Goal: Task Accomplishment & Management: Manage account settings

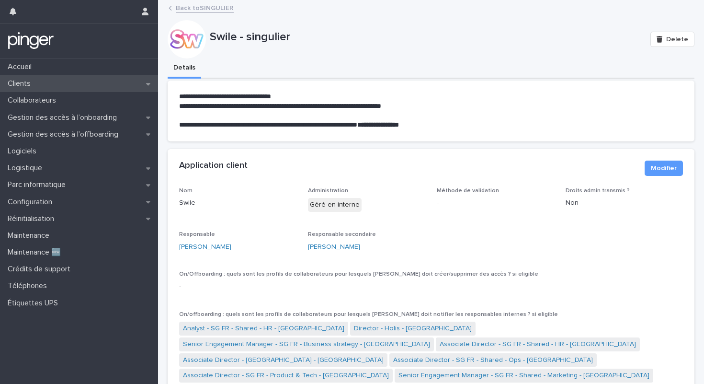
click at [38, 85] on div "Clients" at bounding box center [79, 83] width 158 height 17
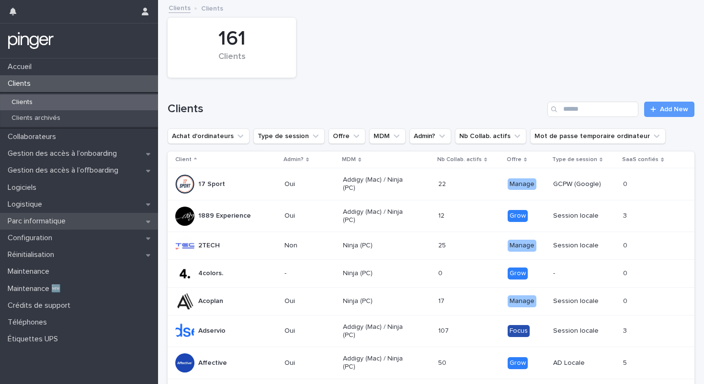
click at [66, 219] on p "Parc informatique" at bounding box center [38, 221] width 69 height 9
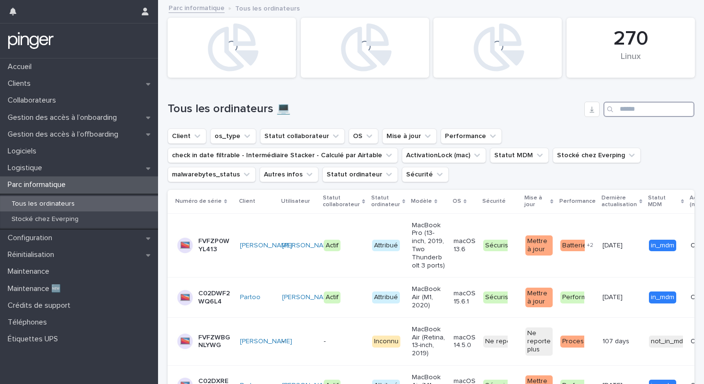
click at [639, 112] on input "Search" at bounding box center [649, 109] width 91 height 15
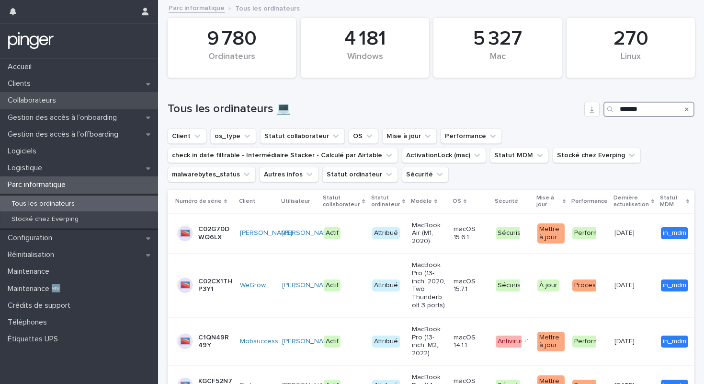
type input "*******"
click at [82, 101] on div "Collaborateurs" at bounding box center [79, 100] width 158 height 17
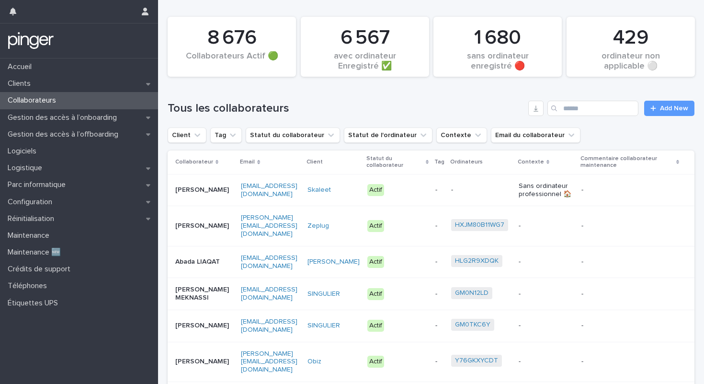
click at [575, 116] on div "Tous les collaborateurs Add New" at bounding box center [431, 104] width 527 height 46
click at [578, 114] on input "Search" at bounding box center [593, 108] width 91 height 15
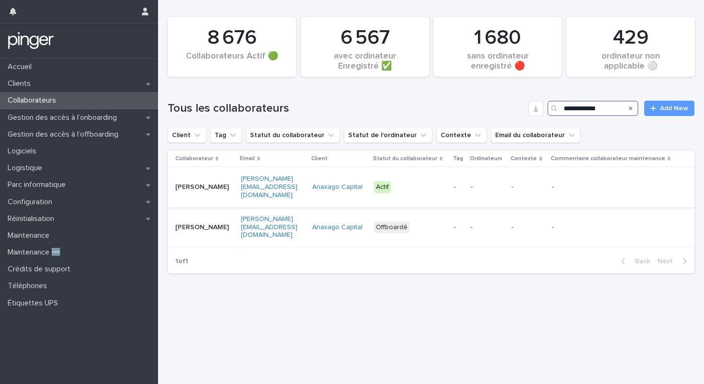
type input "**********"
click at [423, 183] on p "Actif" at bounding box center [404, 187] width 60 height 12
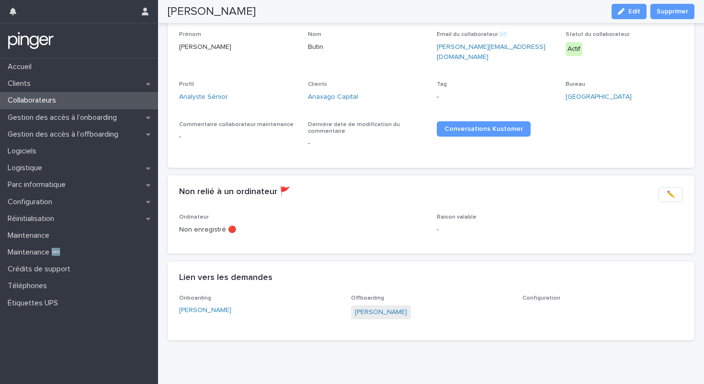
scroll to position [106, 0]
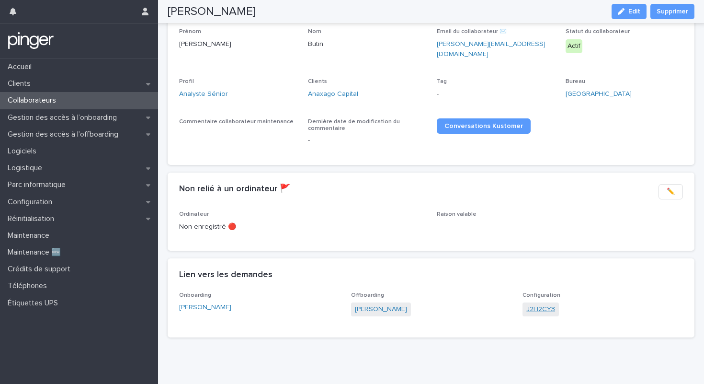
click at [535, 304] on link "J2H2CY3" at bounding box center [541, 309] width 29 height 10
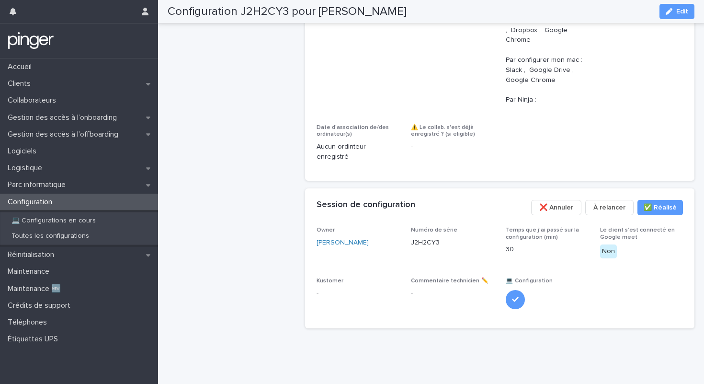
scroll to position [572, 0]
click at [435, 243] on p "J2H2CY3" at bounding box center [425, 243] width 29 height 10
copy div "J2H2CY3"
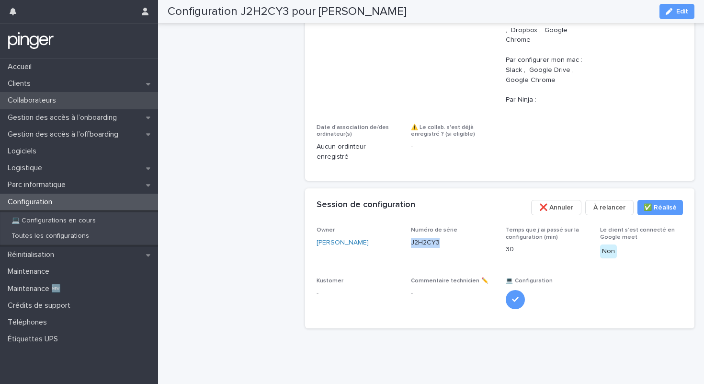
click at [61, 98] on p "Collaborateurs" at bounding box center [34, 100] width 60 height 9
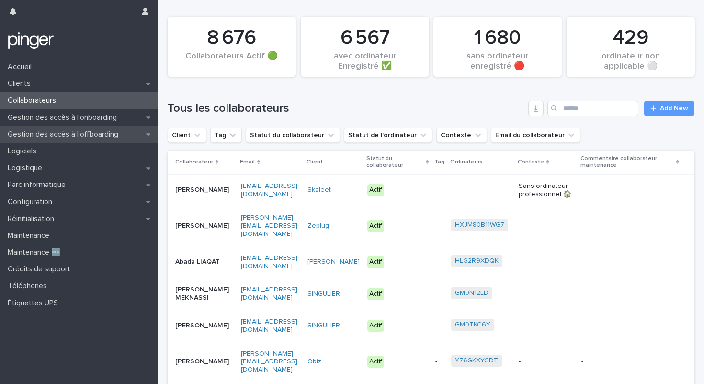
click at [104, 130] on p "Gestion des accès à l’offboarding" at bounding box center [65, 134] width 122 height 9
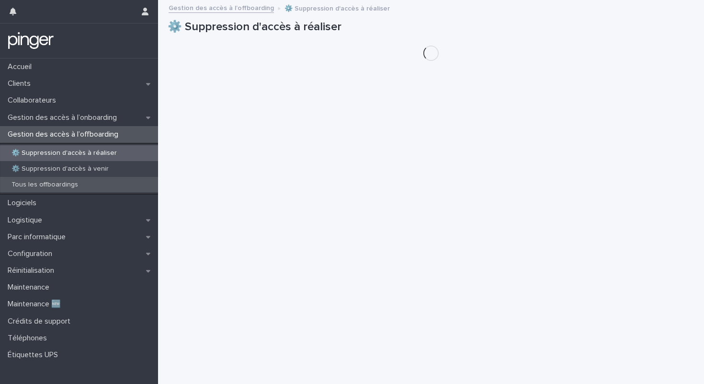
click at [75, 181] on p "Tous les offboardings" at bounding box center [45, 185] width 82 height 8
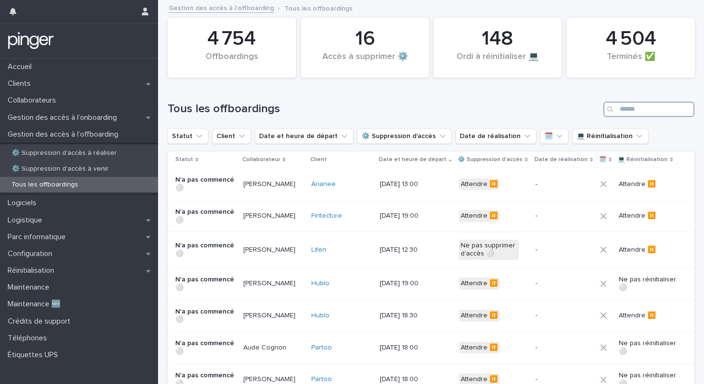
click at [623, 110] on input "Search" at bounding box center [649, 109] width 91 height 15
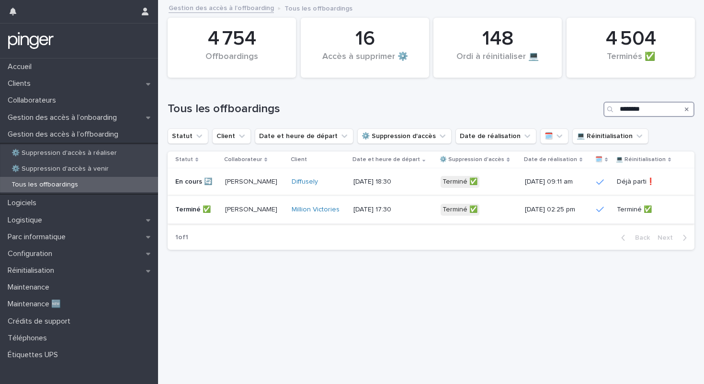
type input "********"
click at [463, 213] on div "Terminé ✅" at bounding box center [460, 210] width 39 height 12
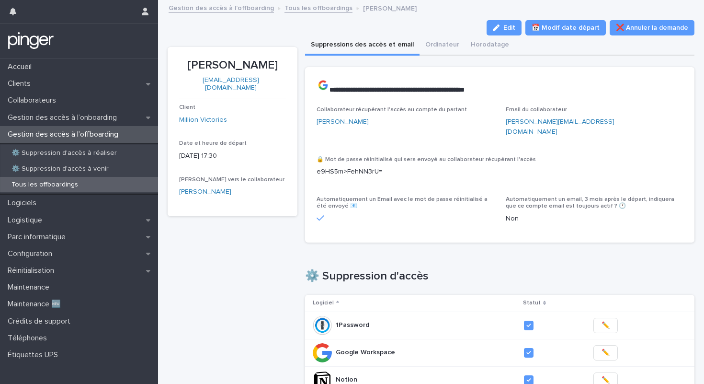
click at [57, 187] on p "Tous les offboardings" at bounding box center [45, 185] width 82 height 8
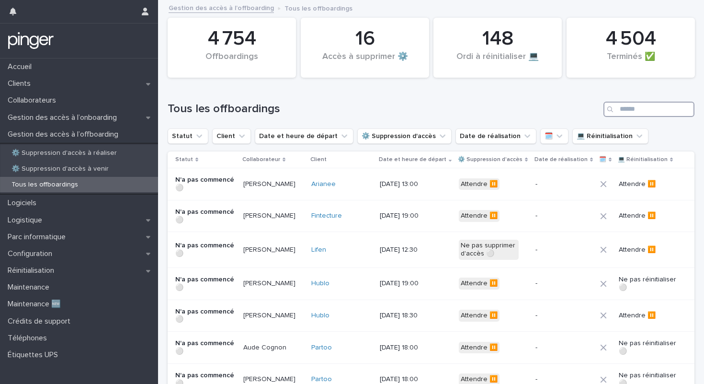
click at [654, 108] on input "Search" at bounding box center [649, 109] width 91 height 15
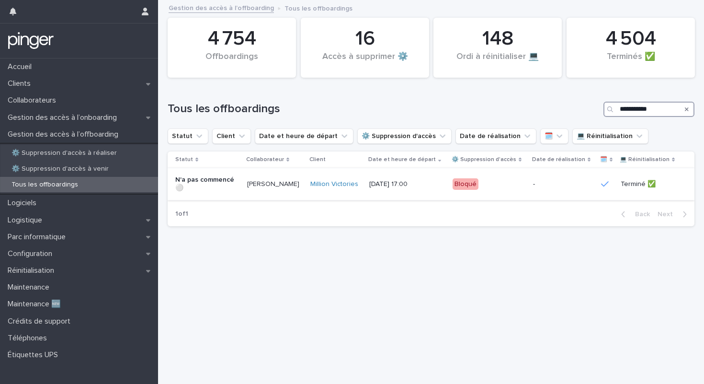
type input "**********"
click at [472, 176] on div "Bloqué" at bounding box center [489, 184] width 73 height 20
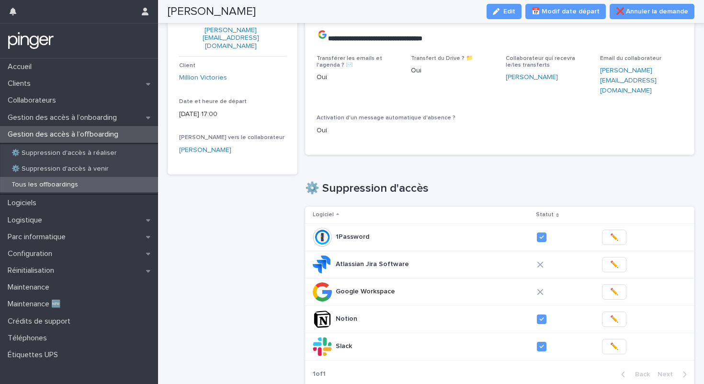
scroll to position [44, 0]
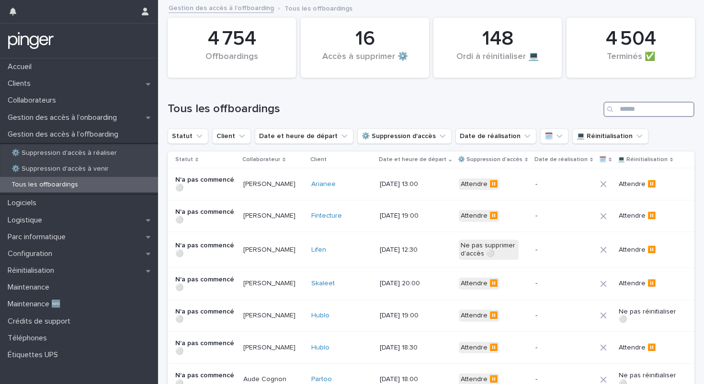
click at [625, 108] on input "Search" at bounding box center [649, 109] width 91 height 15
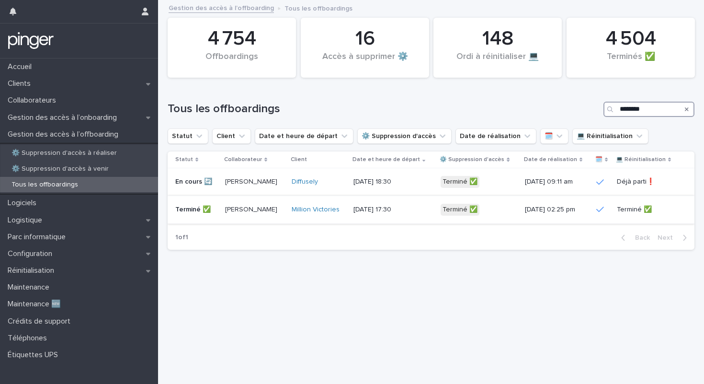
type input "********"
click at [535, 214] on p "15/9/2025 02:25 pm" at bounding box center [555, 210] width 60 height 8
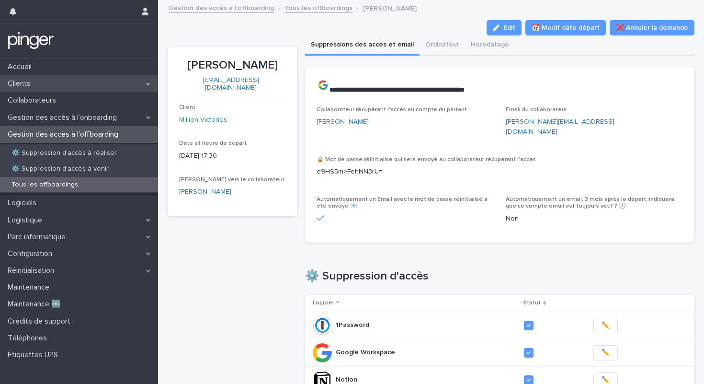
click at [8, 85] on p "Clients" at bounding box center [21, 83] width 35 height 9
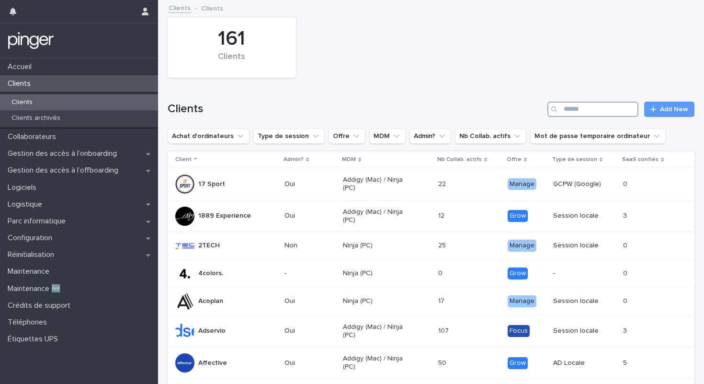
click at [576, 105] on input "Search" at bounding box center [593, 109] width 91 height 15
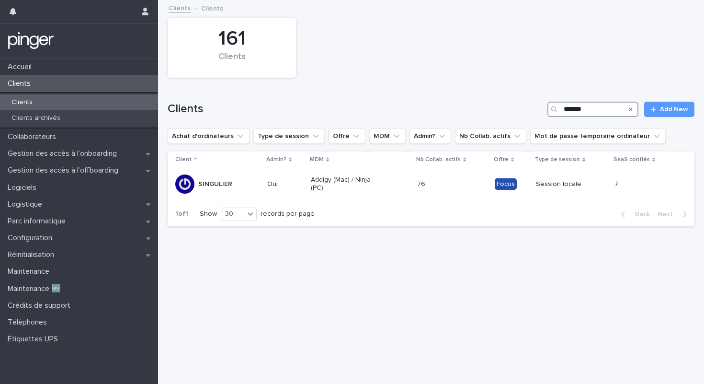
type input "*******"
click at [344, 181] on p "Addigy (Mac) / Ninja (PC)" at bounding box center [345, 184] width 69 height 16
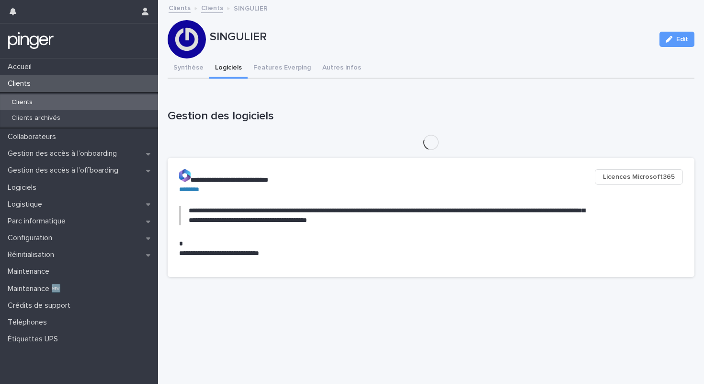
click at [233, 65] on button "Logiciels" at bounding box center [228, 68] width 38 height 20
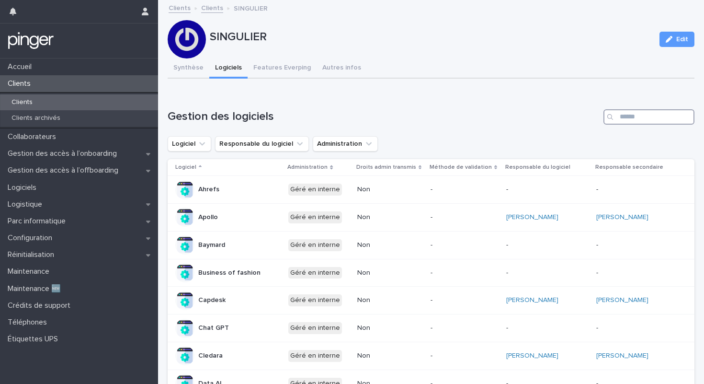
click at [679, 113] on input "Search" at bounding box center [649, 116] width 91 height 15
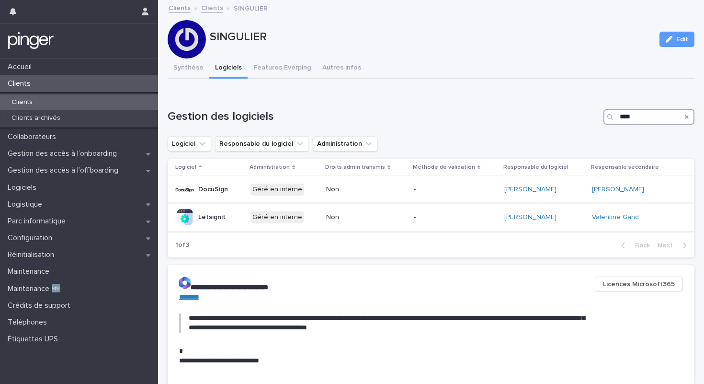
type input "****"
click at [471, 220] on p "-" at bounding box center [454, 217] width 80 height 8
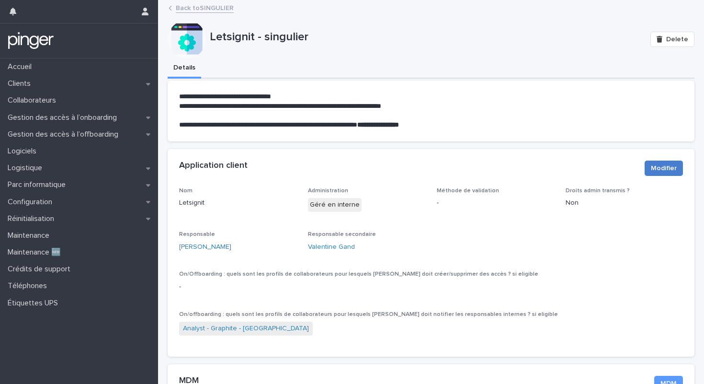
click at [656, 162] on button "Modifier" at bounding box center [664, 168] width 38 height 15
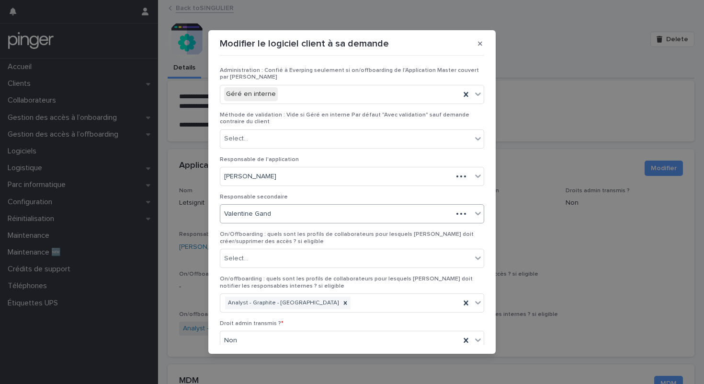
scroll to position [44, 0]
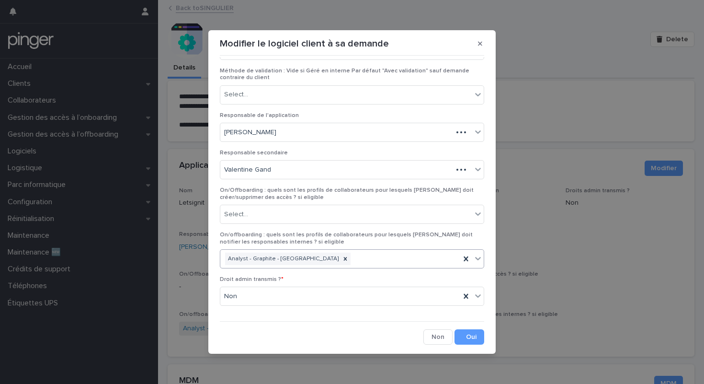
click at [437, 258] on div "Analyst - Graphite - London" at bounding box center [340, 259] width 240 height 17
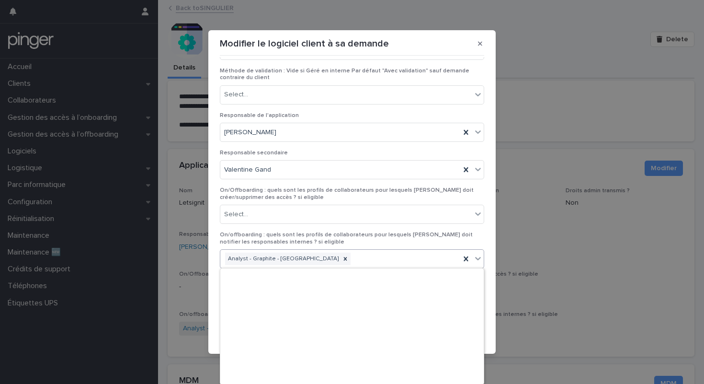
scroll to position [13794, 0]
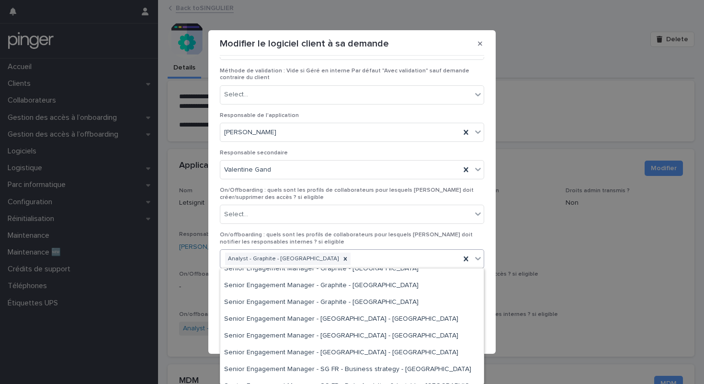
click at [491, 277] on section "Modifier le logiciel client à sa demande Administration : Confié à Everping seu…" at bounding box center [352, 191] width 288 height 323
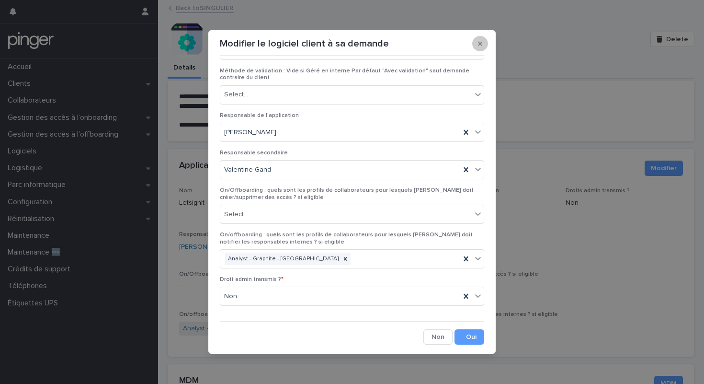
click at [482, 46] on icon "button" at bounding box center [480, 43] width 4 height 7
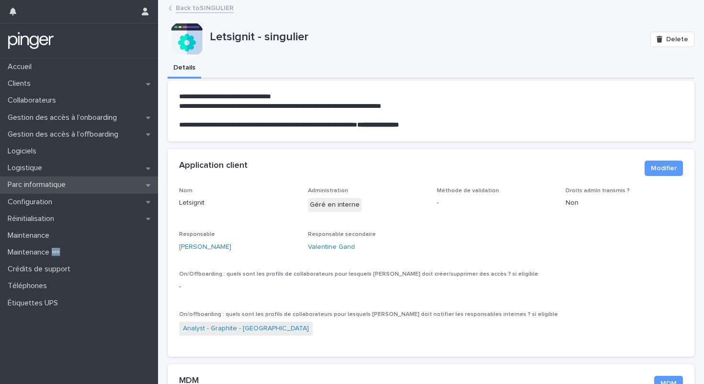
click at [69, 183] on p "Parc informatique" at bounding box center [38, 184] width 69 height 9
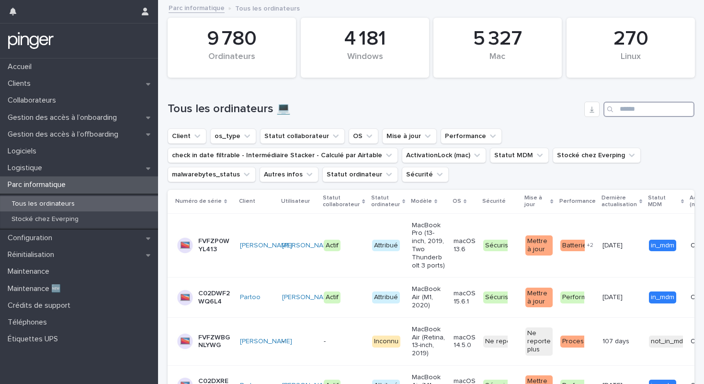
click at [645, 111] on input "Search" at bounding box center [649, 109] width 91 height 15
paste input "*******"
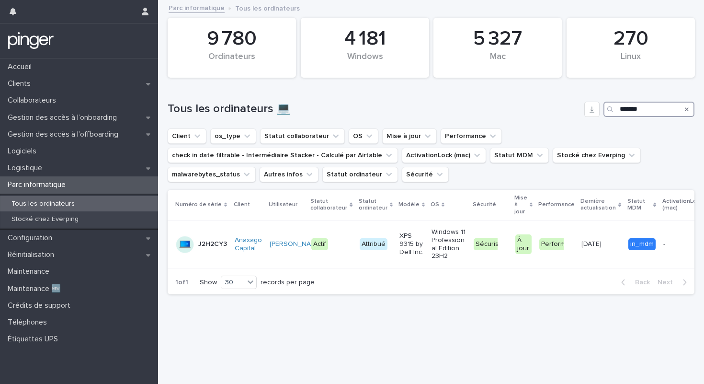
click at [642, 112] on input "*******" at bounding box center [649, 109] width 91 height 15
paste input "***"
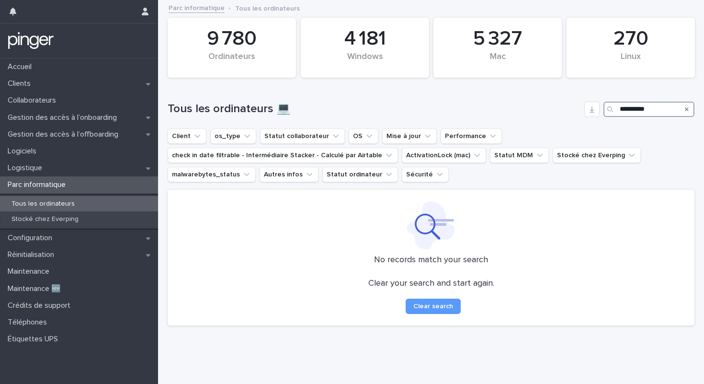
type input "**********"
click at [638, 102] on input "**********" at bounding box center [649, 109] width 91 height 15
click at [638, 111] on input "**********" at bounding box center [649, 109] width 91 height 15
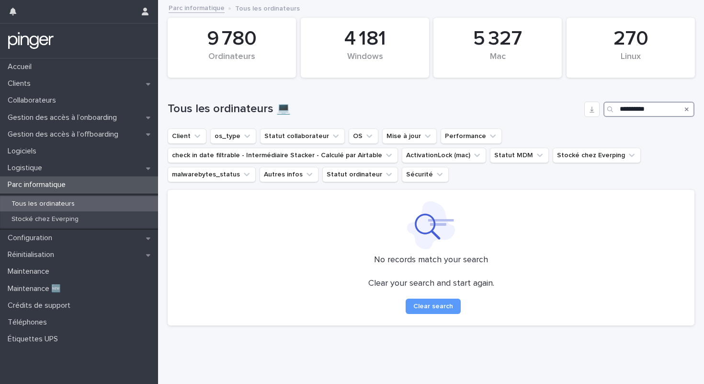
click at [638, 111] on input "**********" at bounding box center [649, 109] width 91 height 15
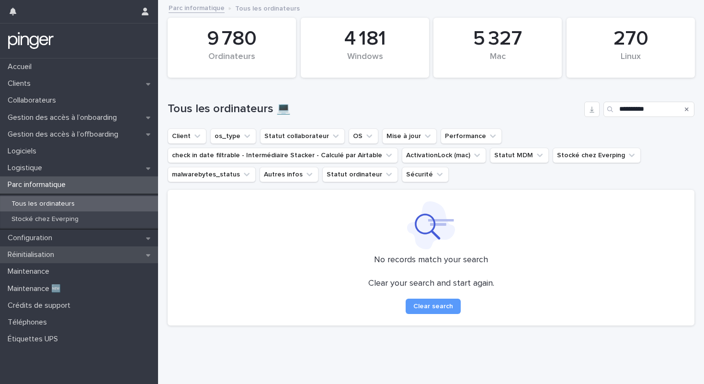
click at [102, 255] on div "Réinitialisation" at bounding box center [79, 254] width 158 height 17
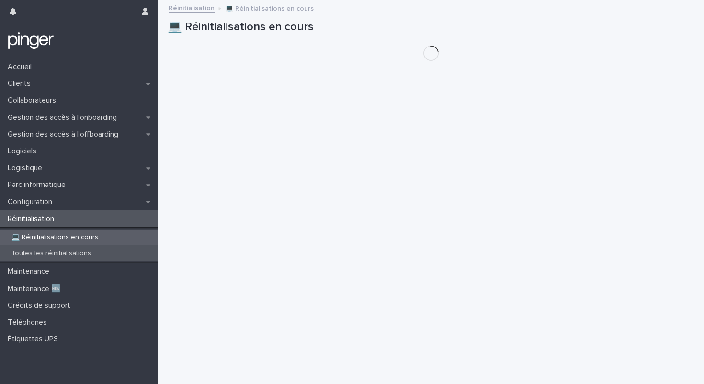
click at [102, 252] on div "Toutes les réinitialisations" at bounding box center [79, 253] width 158 height 16
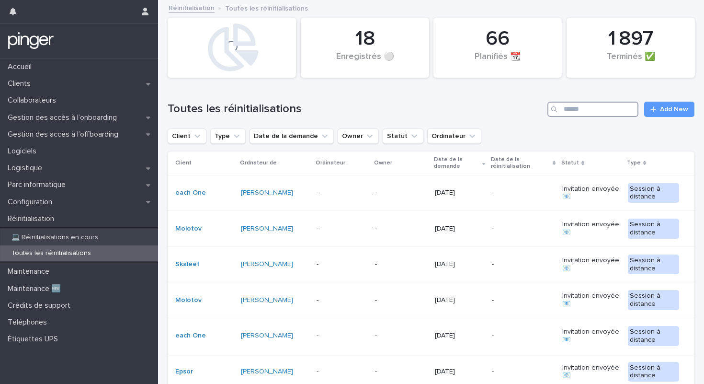
click at [626, 112] on input "Search" at bounding box center [593, 109] width 91 height 15
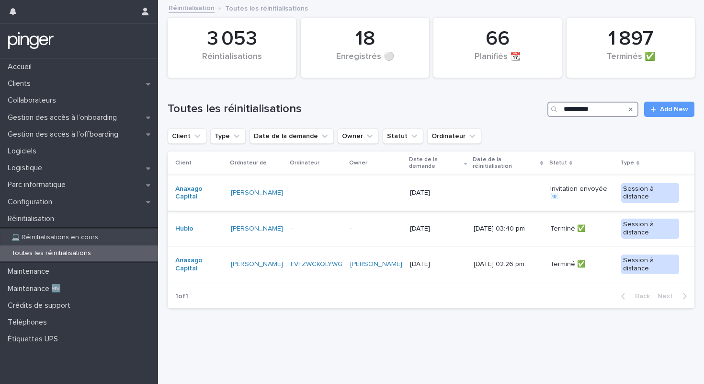
type input "**********"
click at [484, 189] on p "-" at bounding box center [508, 193] width 69 height 8
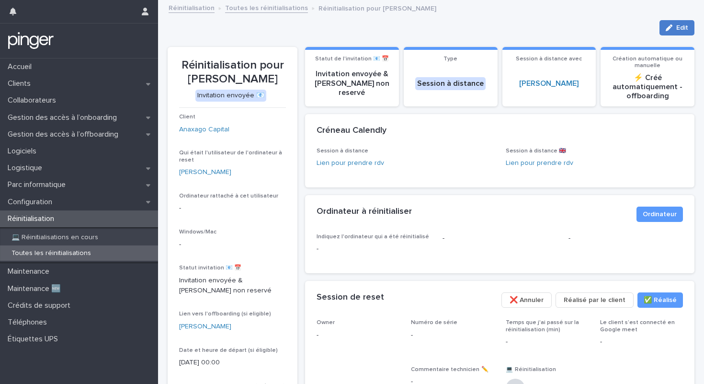
click at [665, 31] on button "Edit" at bounding box center [677, 27] width 35 height 15
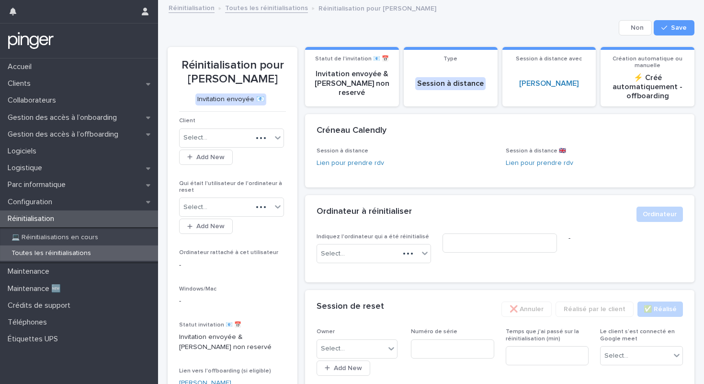
scroll to position [188, 0]
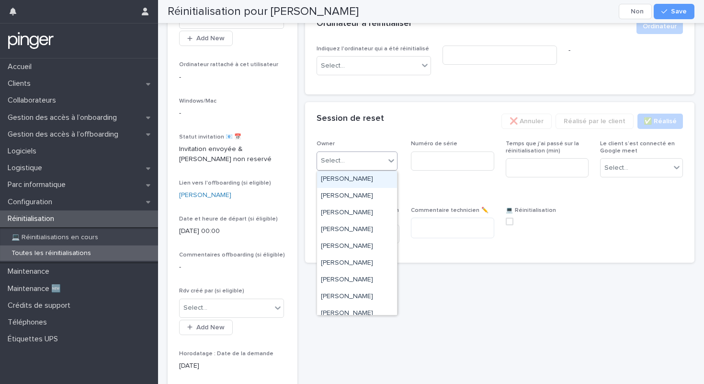
click at [361, 156] on div "Select..." at bounding box center [351, 161] width 68 height 16
click at [350, 195] on div "Adrien Santos" at bounding box center [357, 196] width 80 height 17
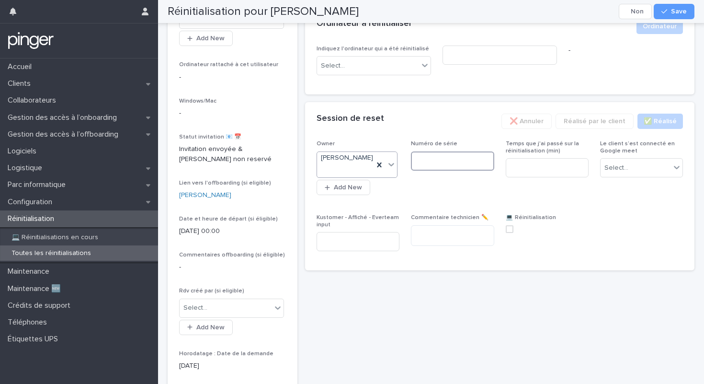
click at [447, 157] on input at bounding box center [452, 160] width 83 height 19
paste input "**********"
type input "**********"
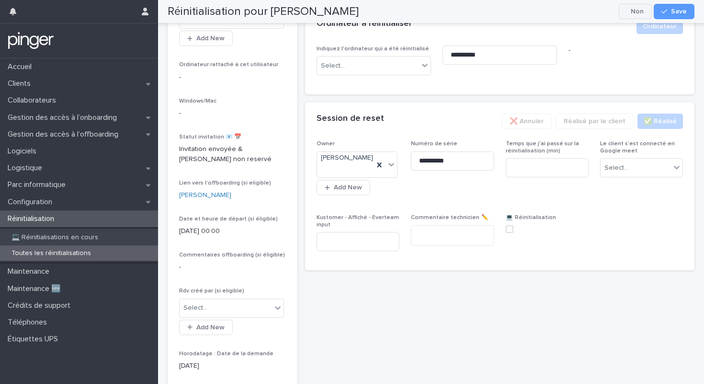
click at [656, 176] on icon "button" at bounding box center [703, 134] width 153 height 153
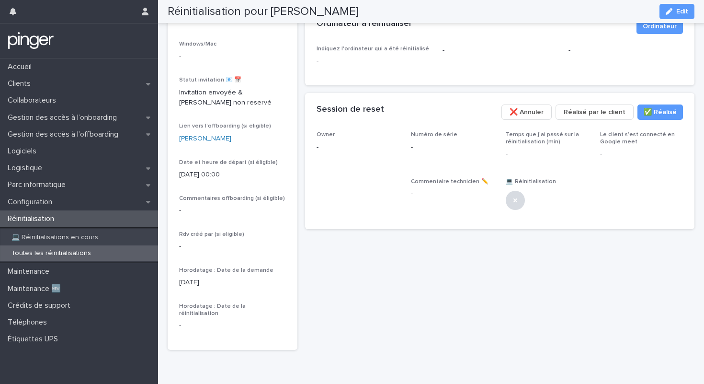
scroll to position [146, 0]
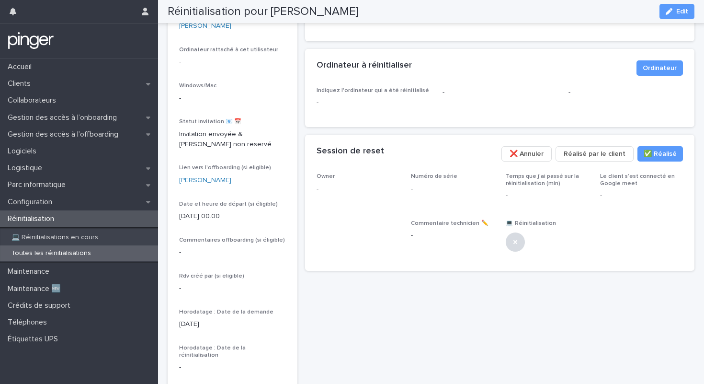
click at [642, 171] on div "Session de reset ✅​ Réalisé Réalisé par le client ❌ Annuler" at bounding box center [500, 154] width 390 height 38
click at [676, 8] on button "Edit" at bounding box center [677, 11] width 35 height 15
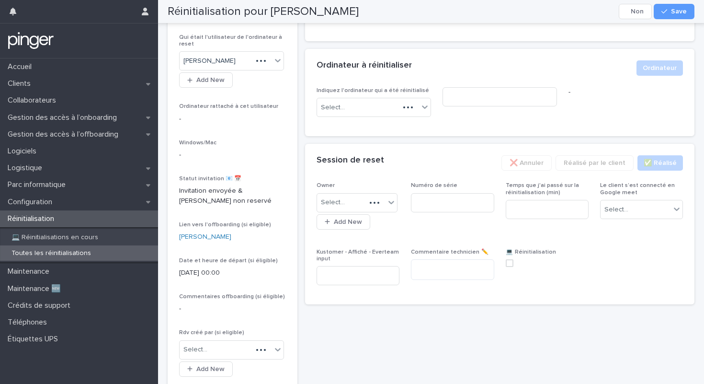
scroll to position [188, 0]
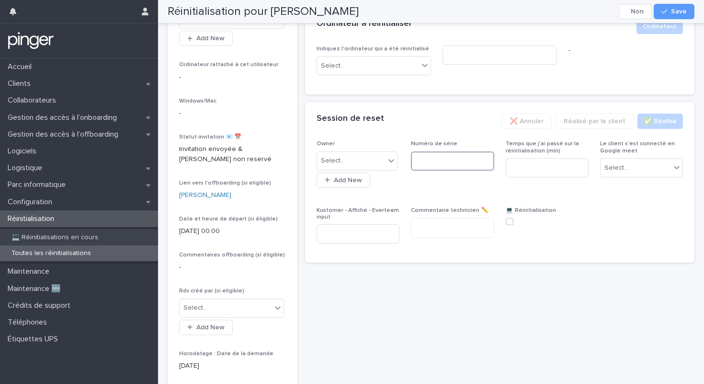
click at [467, 165] on input at bounding box center [452, 160] width 83 height 19
paste input "**********"
type input "**********"
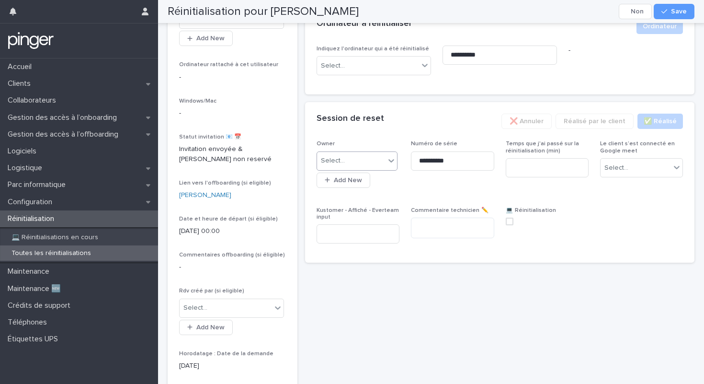
click at [390, 161] on icon at bounding box center [392, 161] width 10 height 10
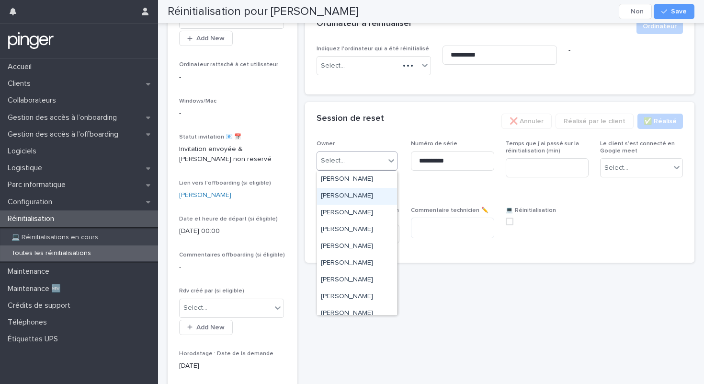
click at [352, 198] on div "Adrien Santos" at bounding box center [357, 196] width 80 height 17
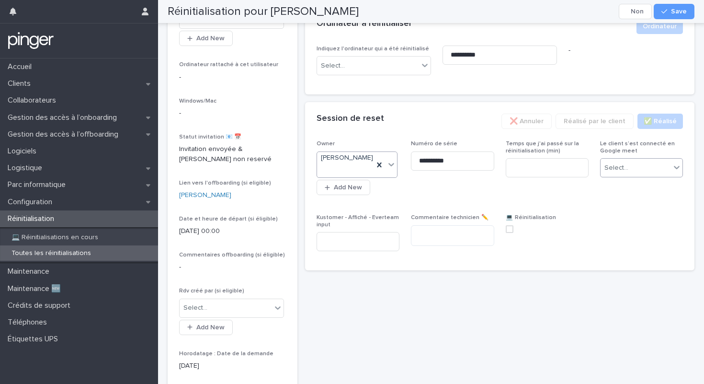
click at [634, 166] on div "Select..." at bounding box center [636, 168] width 70 height 16
click at [633, 199] on div "Non" at bounding box center [642, 203] width 82 height 17
click at [666, 16] on button "Save" at bounding box center [674, 11] width 41 height 15
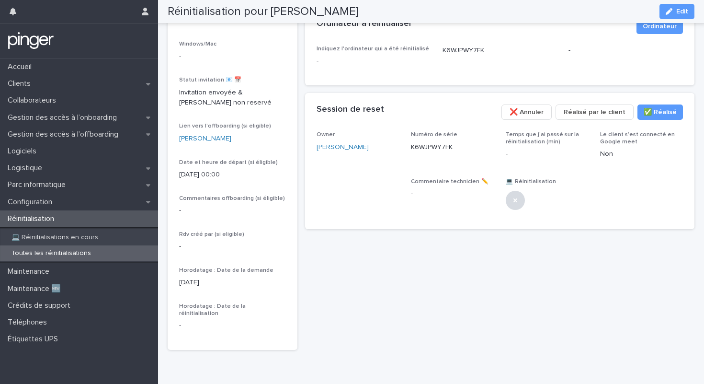
scroll to position [146, 0]
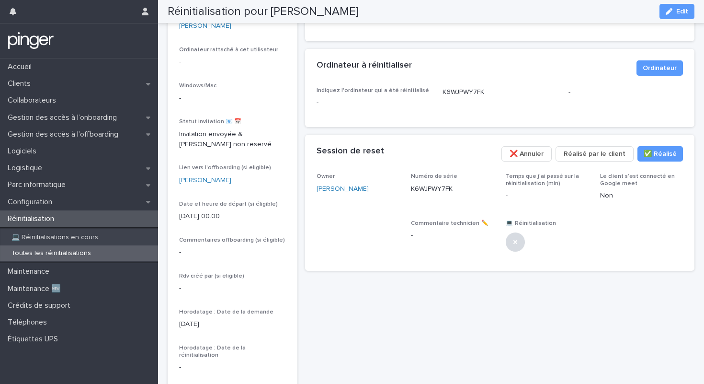
click at [137, 381] on div "Accueil Clients Collaborateurs Gestion des accès à l’onboarding Gestion des acc…" at bounding box center [79, 220] width 158 height 325
click at [676, 17] on button "Edit" at bounding box center [677, 11] width 35 height 15
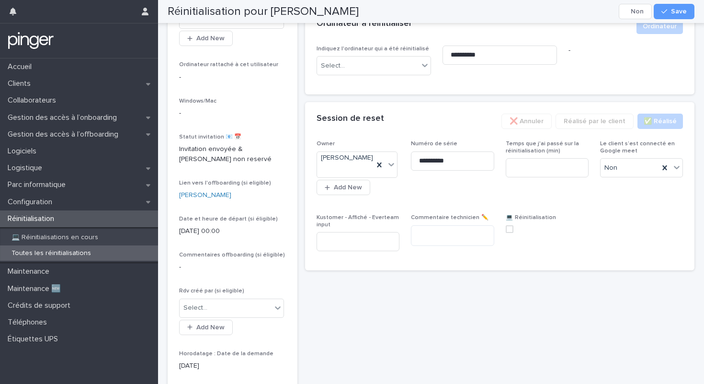
click at [505, 228] on div "**********" at bounding box center [500, 199] width 367 height 118
click at [506, 225] on span at bounding box center [510, 229] width 8 height 8
click at [520, 168] on input at bounding box center [547, 167] width 83 height 19
type input "*"
click at [667, 10] on icon "button" at bounding box center [665, 11] width 6 height 7
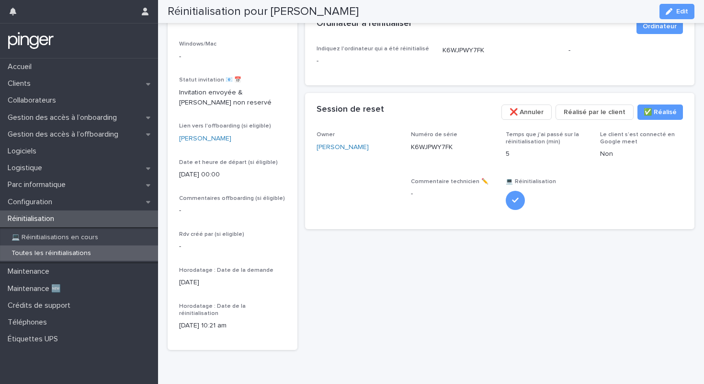
scroll to position [146, 0]
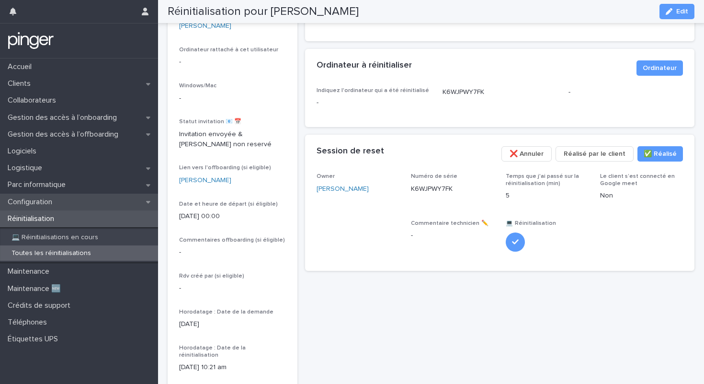
click at [84, 203] on div "Configuration" at bounding box center [79, 202] width 158 height 17
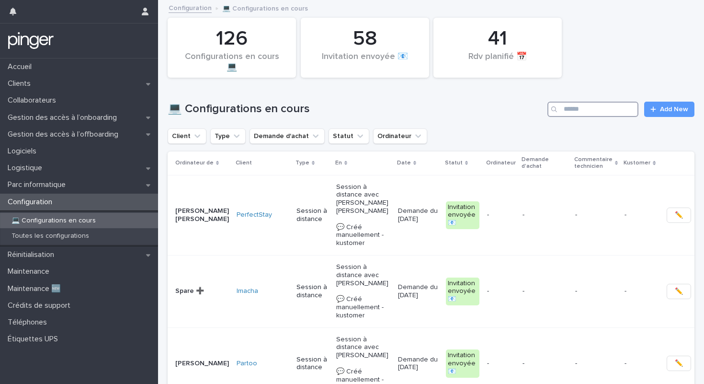
click at [599, 106] on input "Search" at bounding box center [593, 109] width 91 height 15
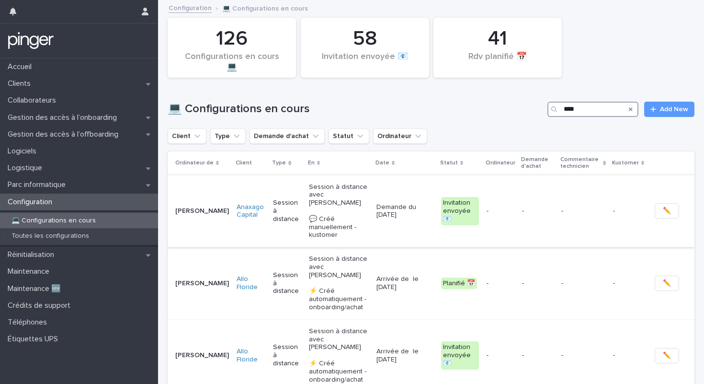
type input "****"
click at [562, 203] on td "-" at bounding box center [584, 211] width 52 height 72
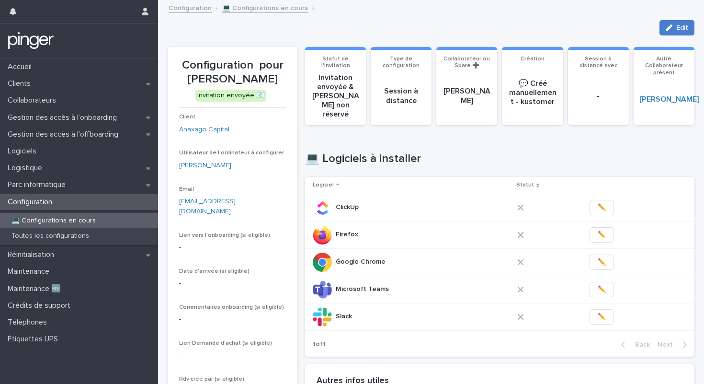
click at [675, 26] on div "button" at bounding box center [671, 27] width 11 height 7
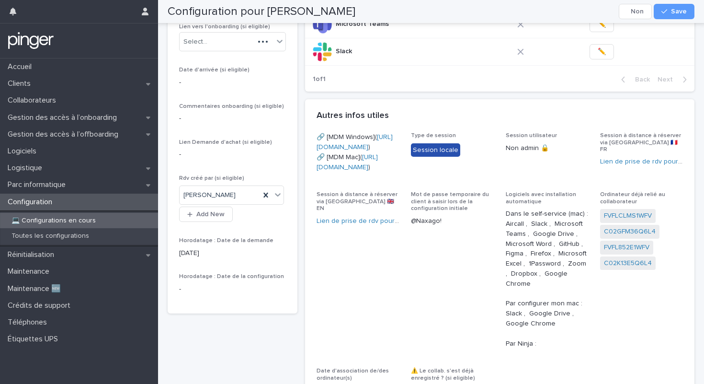
scroll to position [534, 0]
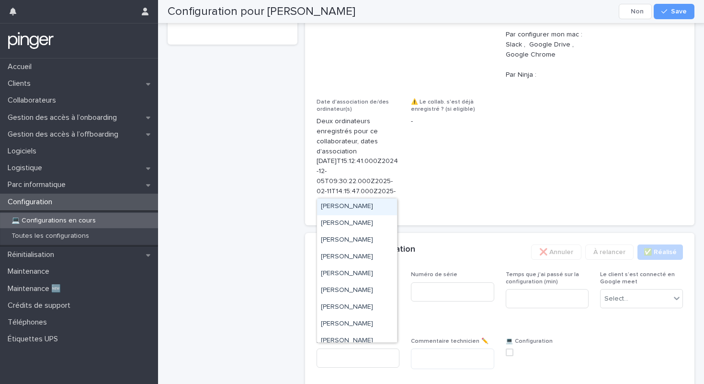
click at [360, 299] on div "Select..." at bounding box center [351, 292] width 68 height 16
click at [366, 223] on div "Adrien Santos" at bounding box center [357, 223] width 80 height 17
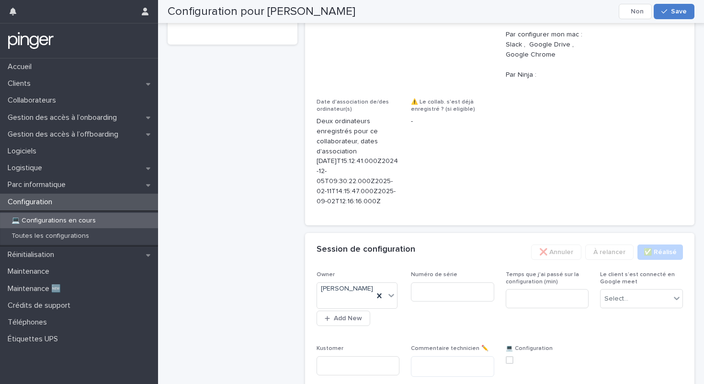
click at [675, 7] on button "Save" at bounding box center [674, 11] width 41 height 15
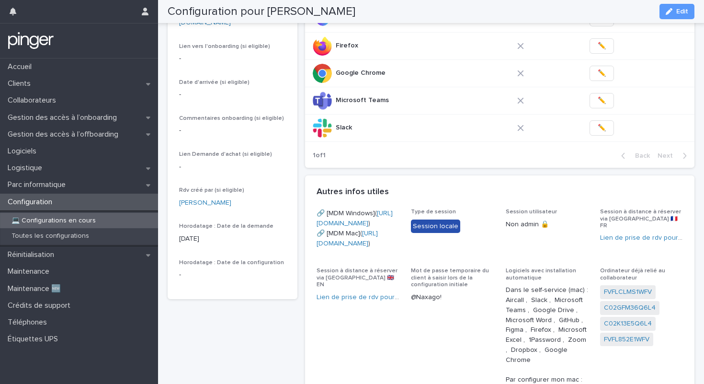
scroll to position [105, 0]
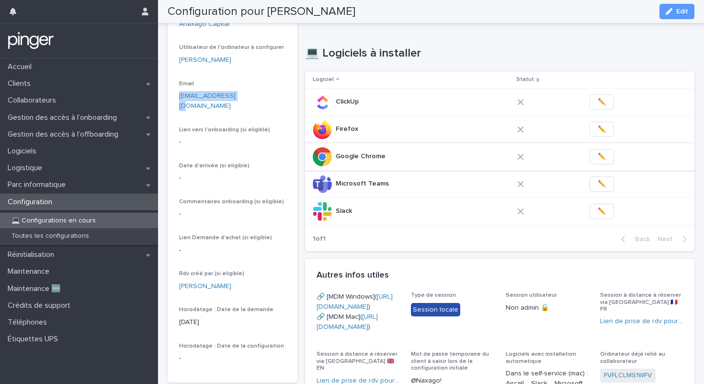
click at [598, 152] on span "✏️" at bounding box center [602, 157] width 8 height 10
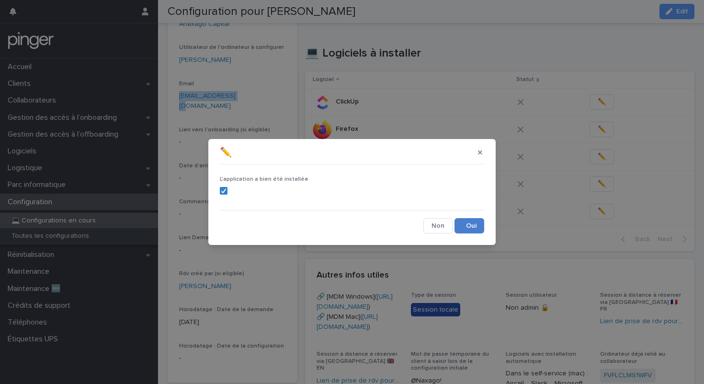
click at [463, 224] on button "Save" at bounding box center [470, 225] width 30 height 15
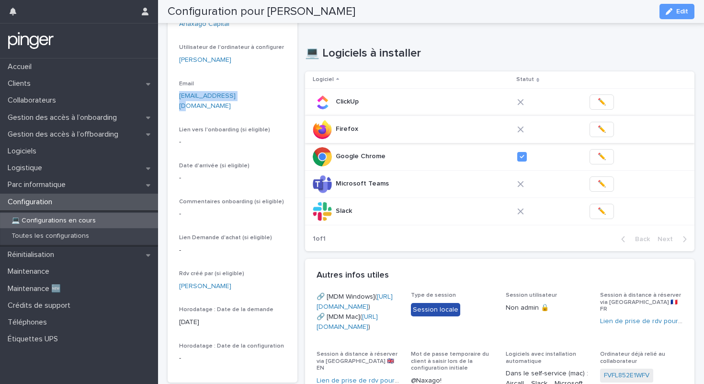
click at [594, 125] on button "✏️" at bounding box center [602, 129] width 24 height 15
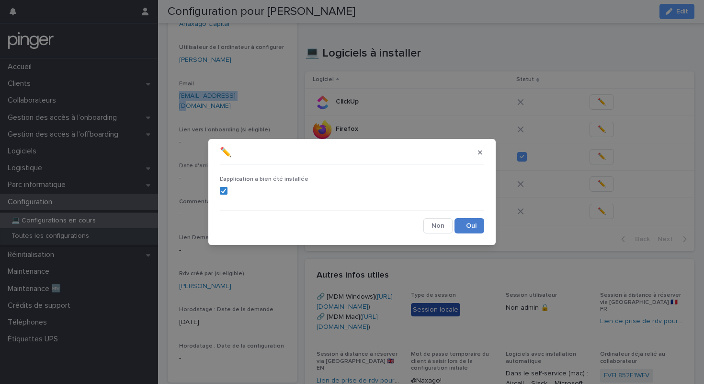
click at [471, 222] on button "Save" at bounding box center [470, 225] width 30 height 15
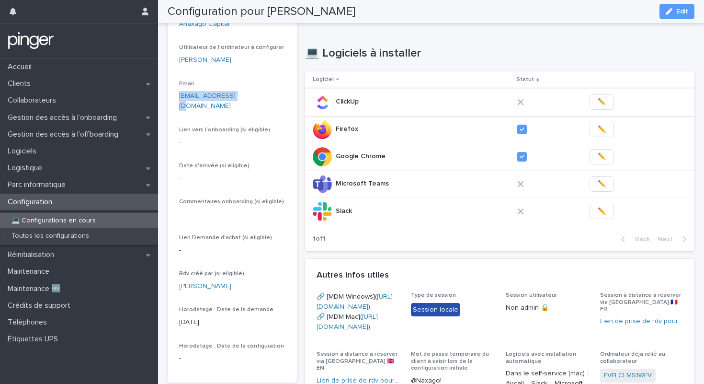
click at [598, 97] on span "✏️" at bounding box center [602, 102] width 8 height 10
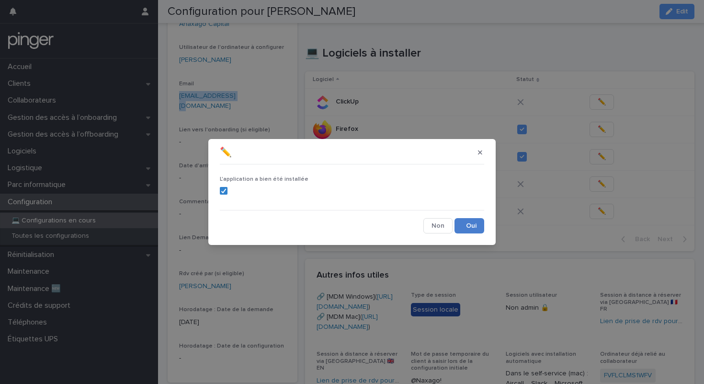
click at [459, 230] on button "Save" at bounding box center [470, 225] width 30 height 15
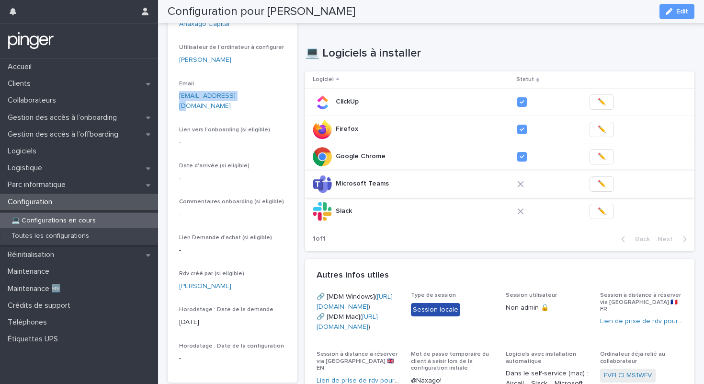
click at [598, 179] on span "✏️" at bounding box center [602, 184] width 8 height 10
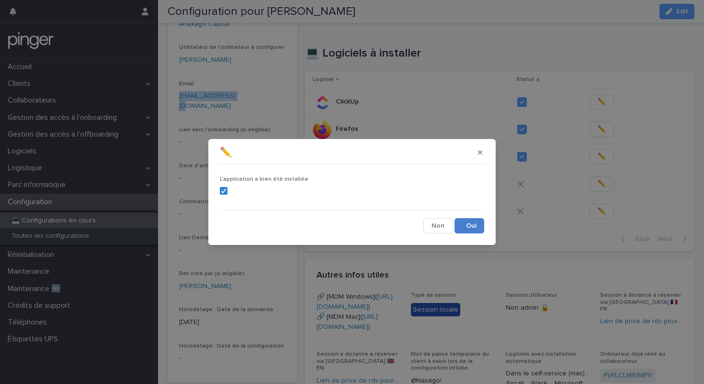
click at [468, 230] on button "Save" at bounding box center [470, 225] width 30 height 15
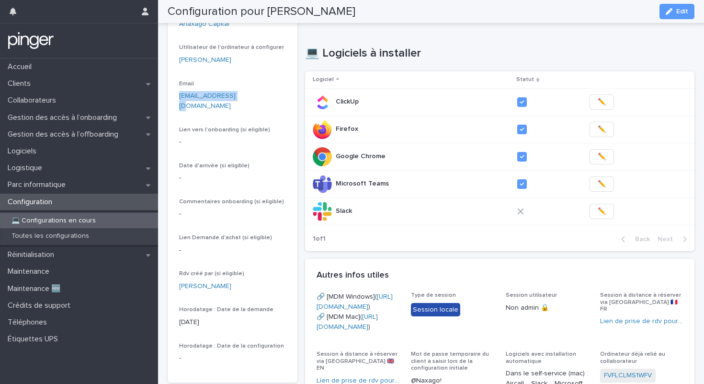
copy link "flora@anaxago.com"
click at [593, 204] on button "✏️" at bounding box center [602, 211] width 24 height 15
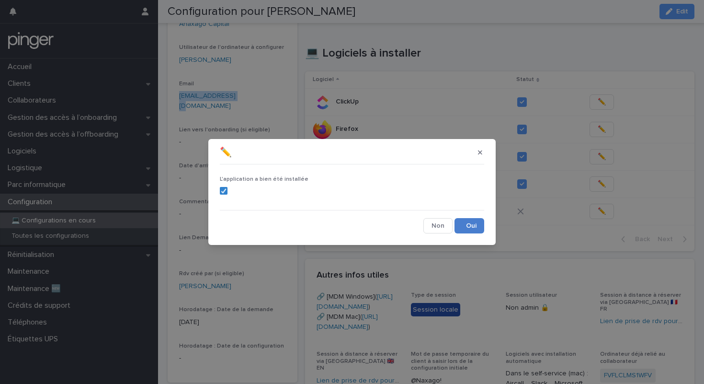
click at [481, 231] on button "Save" at bounding box center [470, 225] width 30 height 15
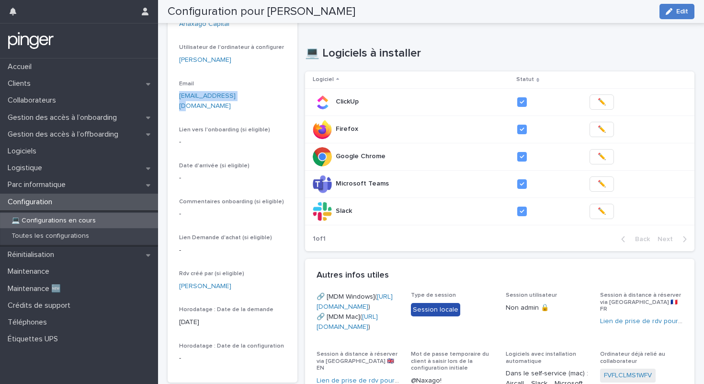
click at [681, 11] on span "Edit" at bounding box center [683, 11] width 12 height 7
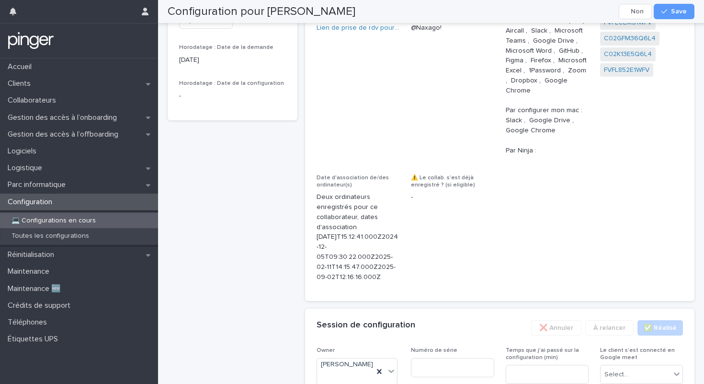
scroll to position [654, 0]
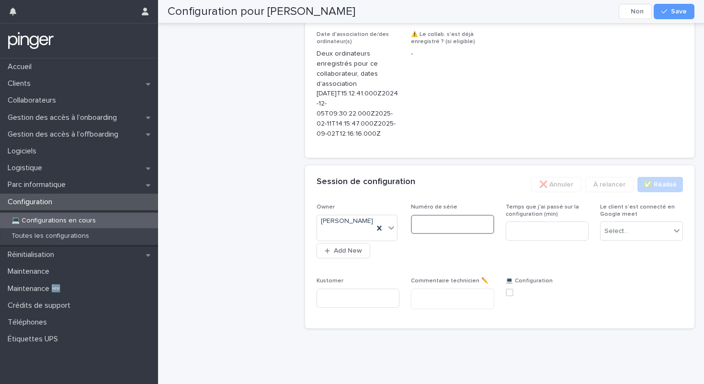
click at [457, 231] on input at bounding box center [452, 224] width 83 height 19
paste input "**********"
type input "**********"
click at [614, 236] on div "Select..." at bounding box center [617, 231] width 24 height 10
click at [614, 272] on span "Non" at bounding box center [613, 273] width 17 height 11
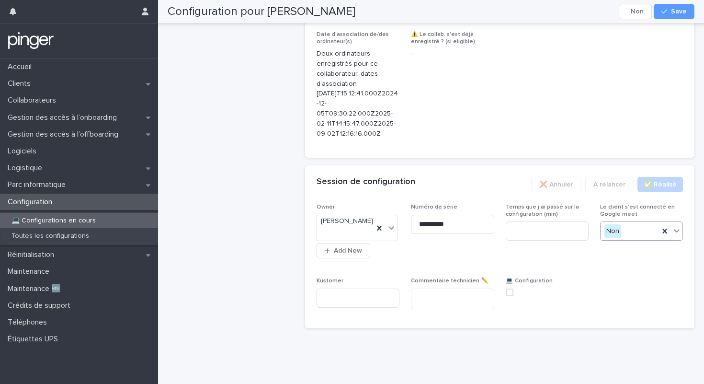
click at [515, 289] on label at bounding box center [547, 292] width 83 height 8
click at [554, 226] on div "Temps que j'ai passé sur la configuration (min)" at bounding box center [547, 226] width 83 height 45
click at [554, 235] on input at bounding box center [547, 230] width 83 height 19
type input "**"
click at [669, 12] on div "button" at bounding box center [667, 11] width 10 height 7
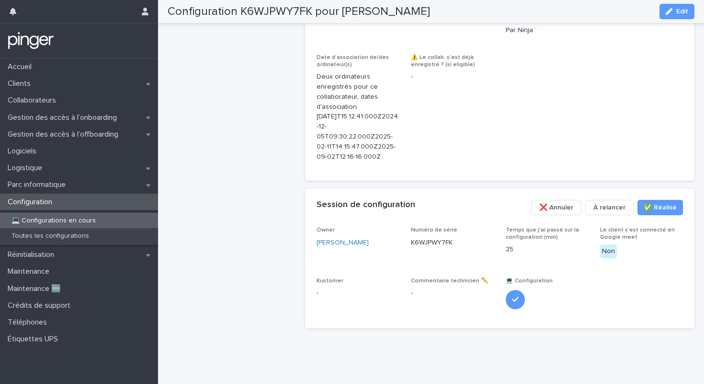
scroll to position [639, 0]
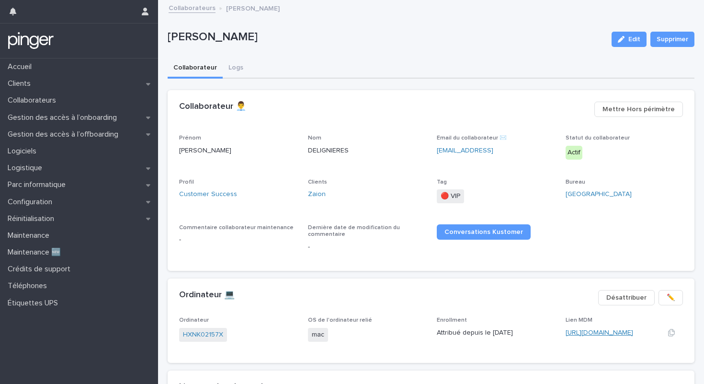
click at [618, 335] on link "https://app.addigy.com/devices/44e7aff1-4307-48a4-be07-153ef26264c2" at bounding box center [600, 332] width 68 height 7
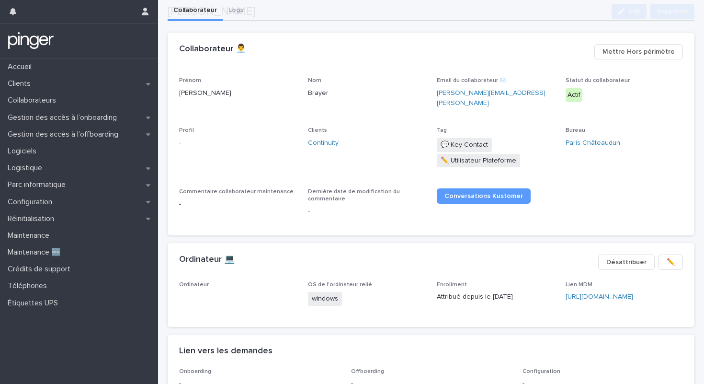
scroll to position [69, 0]
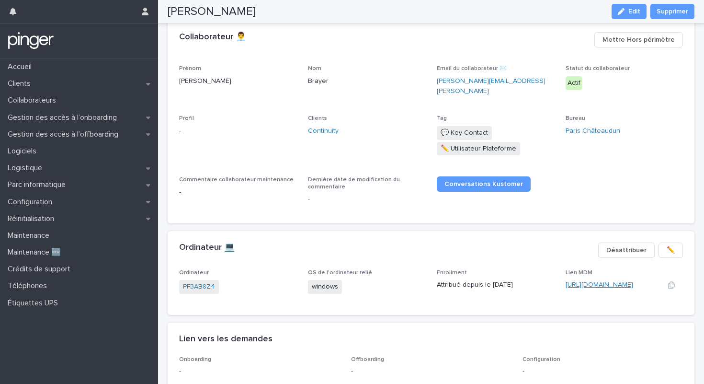
click at [571, 281] on link "[URL][DOMAIN_NAME]" at bounding box center [600, 284] width 68 height 7
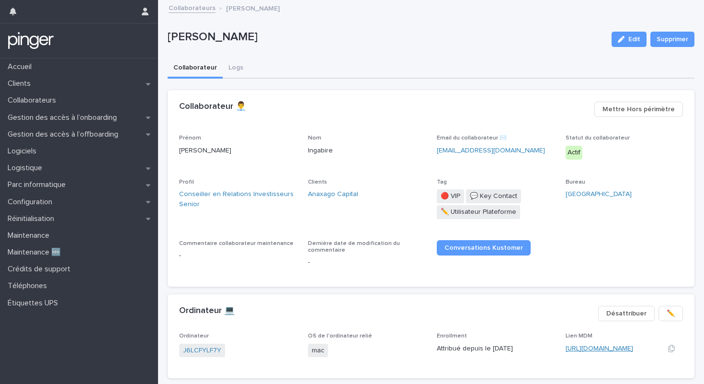
click at [607, 348] on link "[URL][DOMAIN_NAME]" at bounding box center [600, 348] width 68 height 7
